Goal: Information Seeking & Learning: Learn about a topic

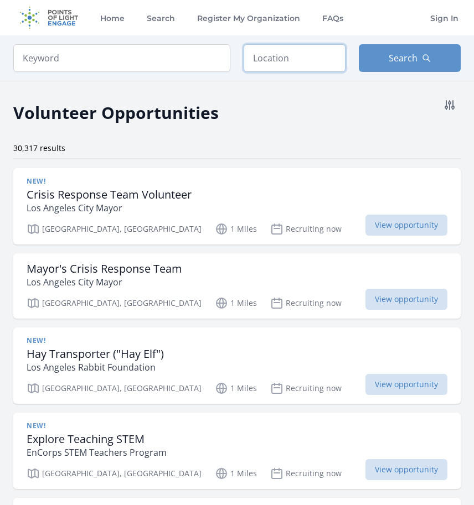
click at [280, 54] on input "text" at bounding box center [294, 58] width 102 height 28
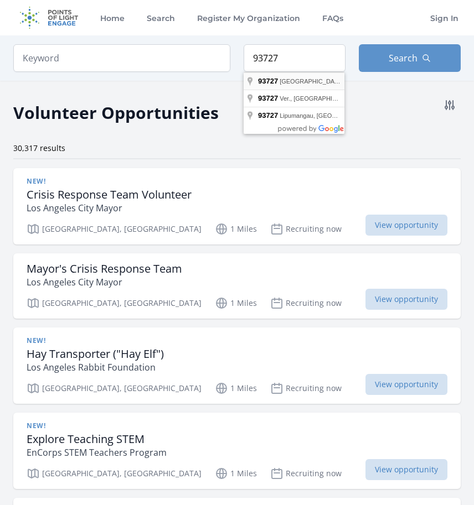
type input "Fresno, CA 93727, USA"
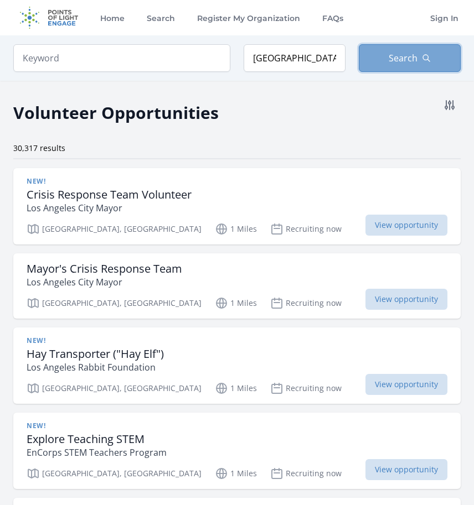
click at [407, 56] on span "Search" at bounding box center [402, 57] width 29 height 13
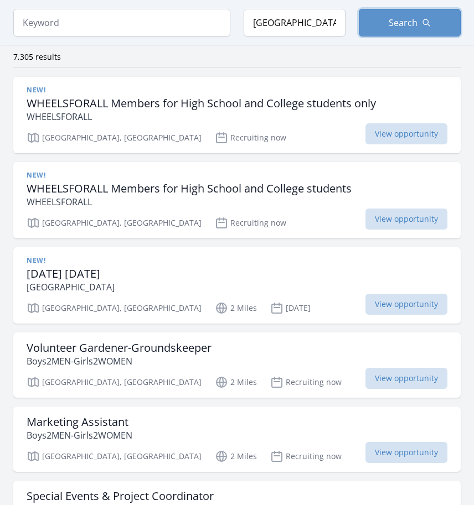
scroll to position [111, 0]
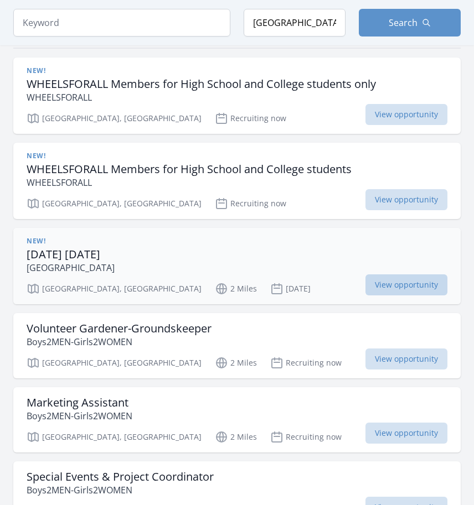
click at [398, 288] on span "View opportunity" at bounding box center [406, 284] width 82 height 21
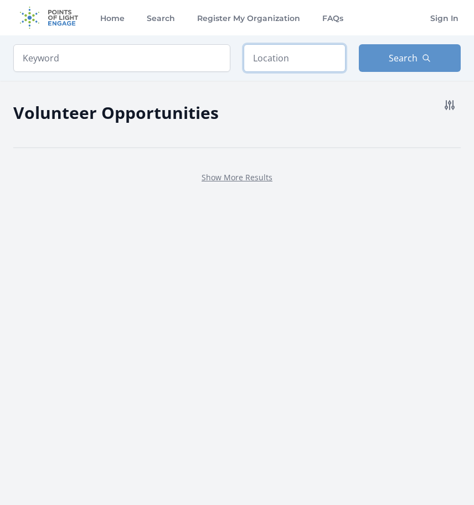
click at [294, 59] on input "text" at bounding box center [294, 58] width 102 height 28
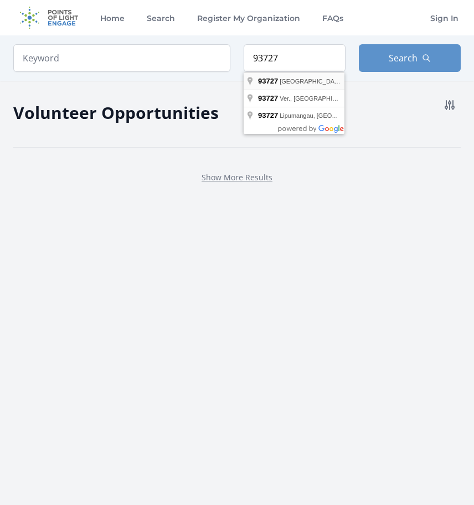
type input "Fresno, CA 93727, USA"
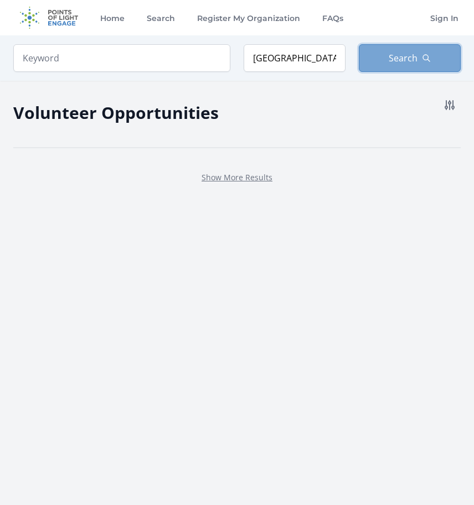
click at [401, 51] on button "Search" at bounding box center [409, 58] width 102 height 28
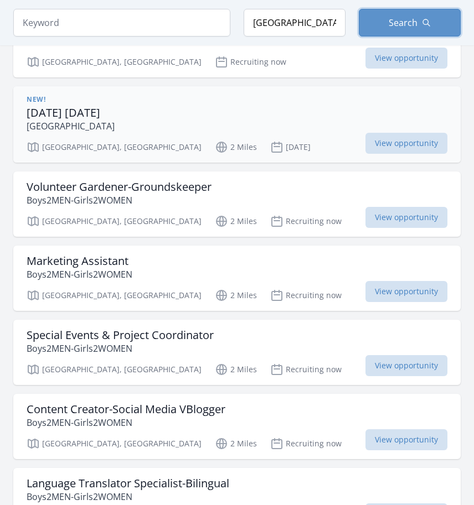
scroll to position [277, 0]
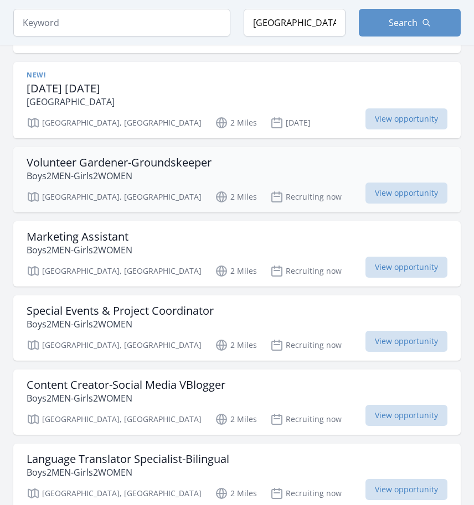
click at [152, 165] on h3 "Volunteer Gardener-Groundskeeper" at bounding box center [119, 162] width 185 height 13
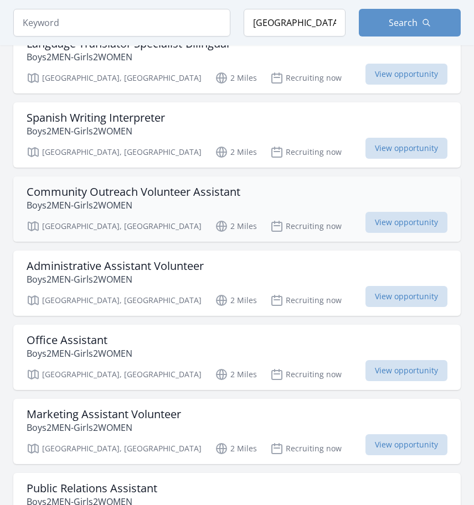
scroll to position [719, 0]
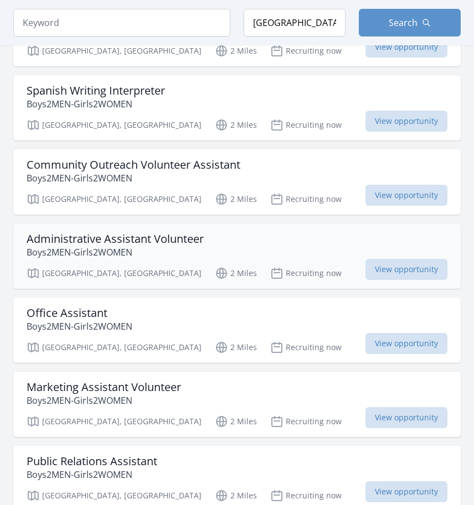
click at [137, 242] on h3 "Administrative Assistant Volunteer" at bounding box center [115, 238] width 177 height 13
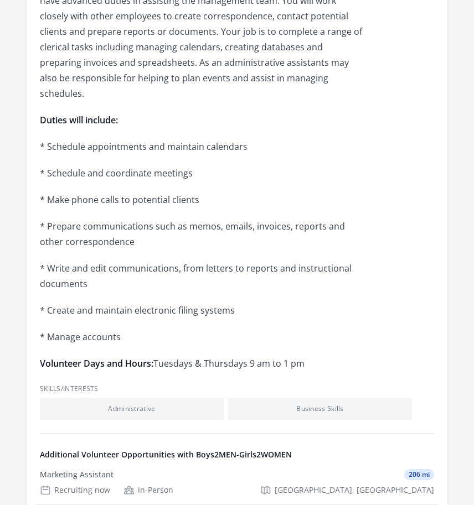
scroll to position [387, 0]
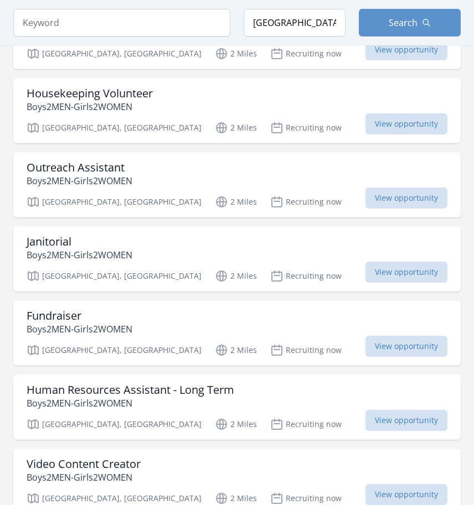
scroll to position [1162, 0]
click at [88, 172] on h3 "Outreach Assistant" at bounding box center [80, 166] width 106 height 13
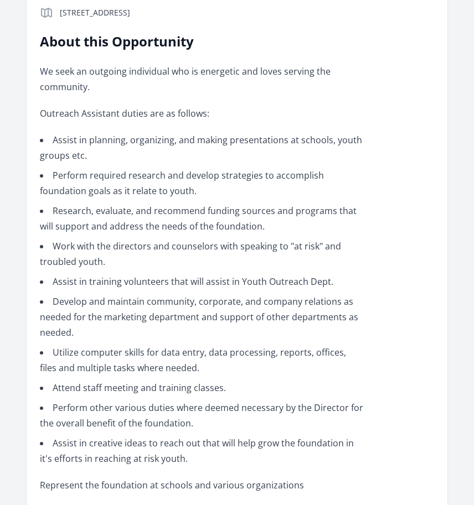
scroll to position [332, 0]
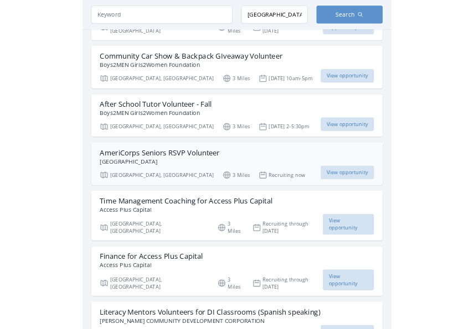
scroll to position [2600, 0]
